Goal: Information Seeking & Learning: Learn about a topic

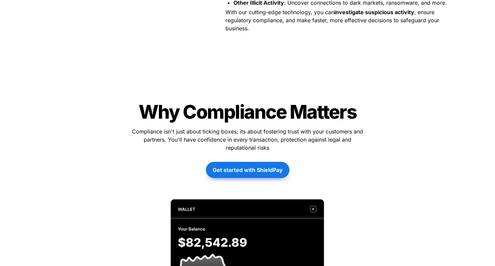
scroll to position [706, 0]
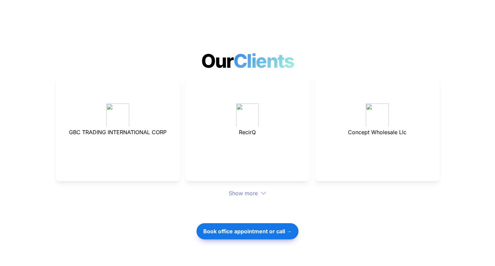
scroll to position [1786, 0]
click at [234, 189] on div "Show more" at bounding box center [248, 193] width 384 height 8
click at [250, 189] on div "Show more" at bounding box center [248, 193] width 384 height 8
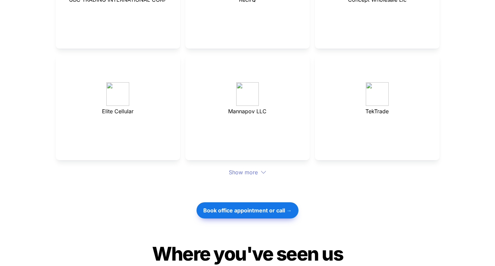
scroll to position [1917, 0]
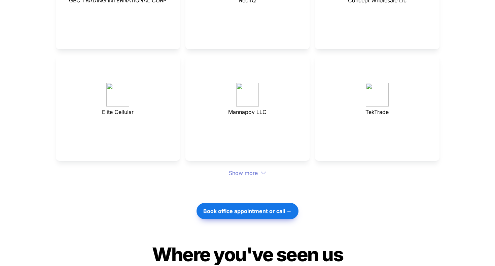
click at [245, 169] on div "Show more" at bounding box center [248, 173] width 384 height 8
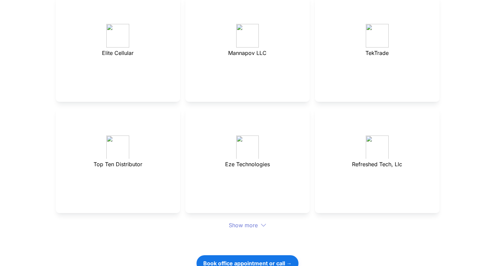
scroll to position [1991, 0]
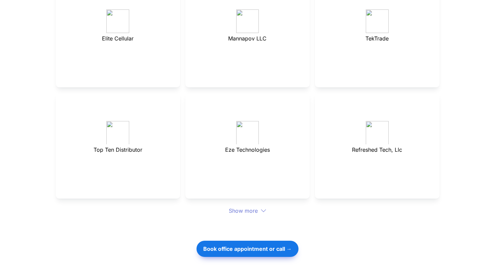
click at [249, 206] on div "Show more" at bounding box center [248, 210] width 384 height 8
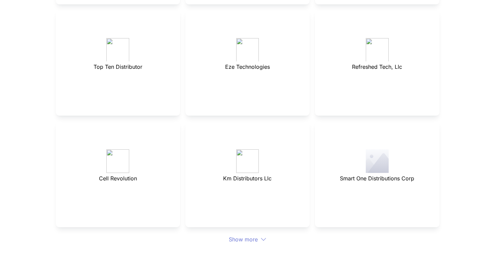
scroll to position [2079, 0]
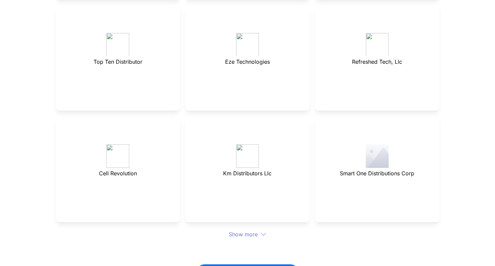
click at [239, 230] on div "Show more" at bounding box center [248, 234] width 384 height 8
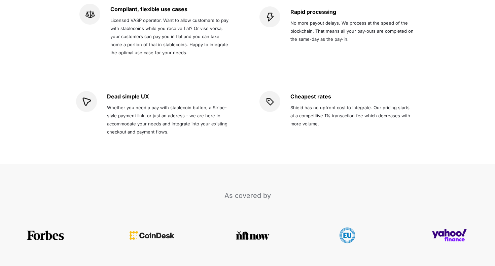
scroll to position [1300, 0]
